Goal: Information Seeking & Learning: Find specific fact

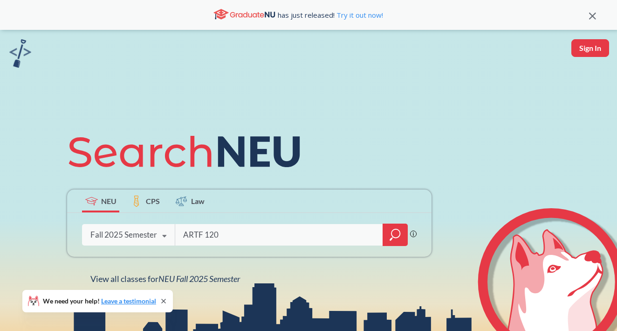
type input "ARTF 1200"
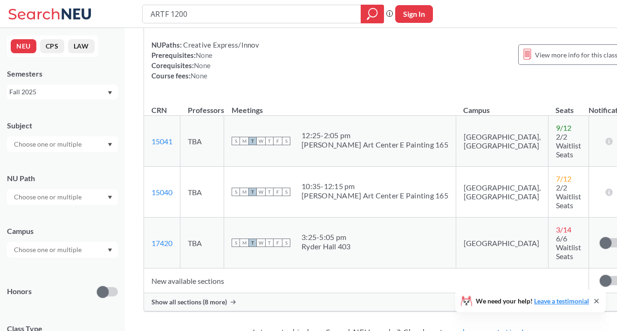
scroll to position [89, 0]
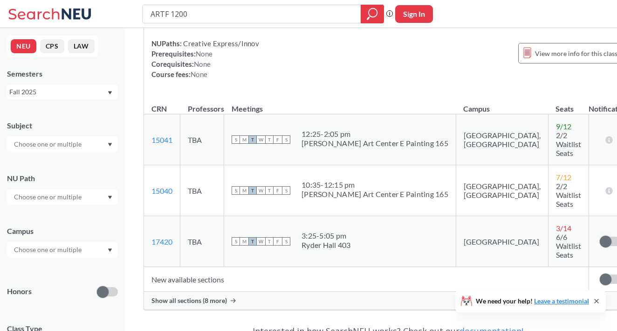
click at [188, 296] on span "Show all sections (8 more)" at bounding box center [190, 300] width 76 height 8
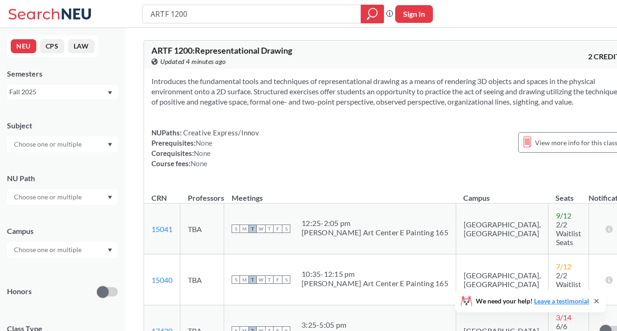
scroll to position [0, 0]
click at [207, 15] on input "ARTF 1200" at bounding box center [252, 14] width 205 height 16
type input "ARTF"
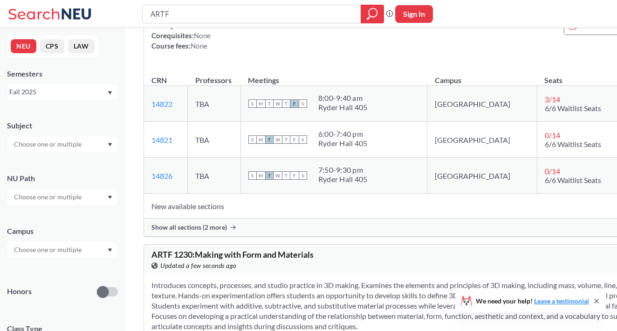
scroll to position [124, 0]
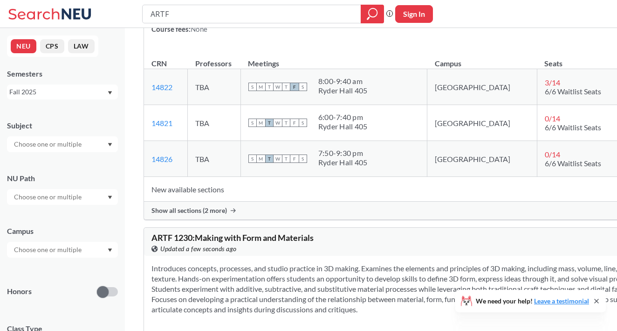
click at [214, 214] on span "Show all sections (2 more)" at bounding box center [190, 210] width 76 height 8
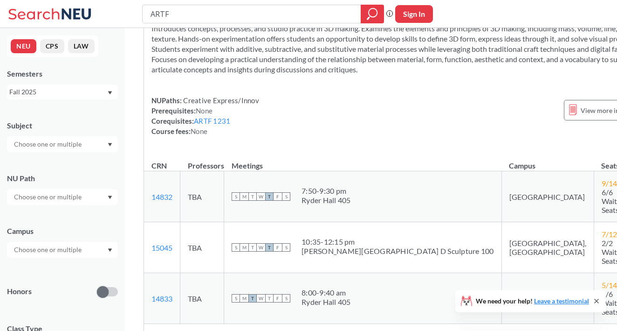
scroll to position [479, 0]
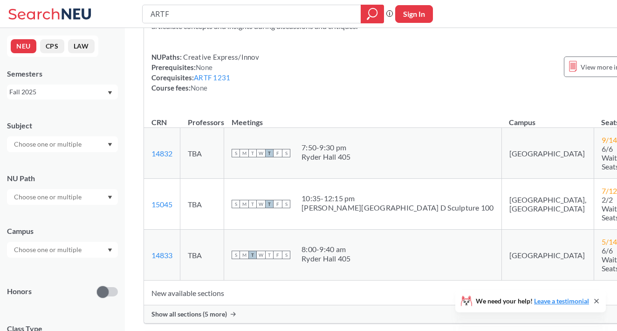
click at [188, 310] on span "Show all sections (5 more)" at bounding box center [190, 314] width 76 height 8
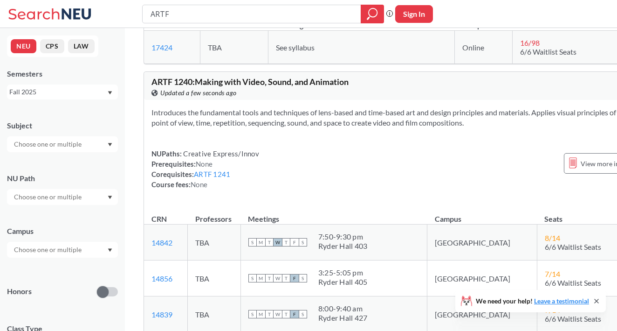
scroll to position [1200, 0]
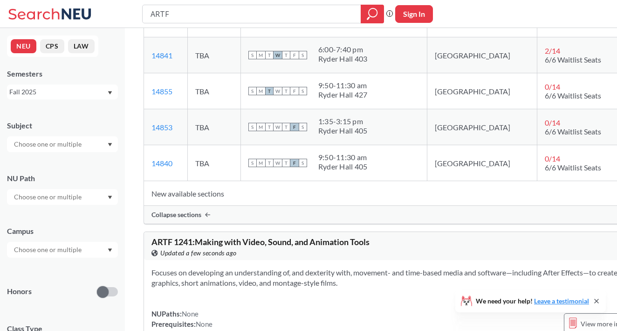
scroll to position [1542, 0]
